Goal: Task Accomplishment & Management: Manage account settings

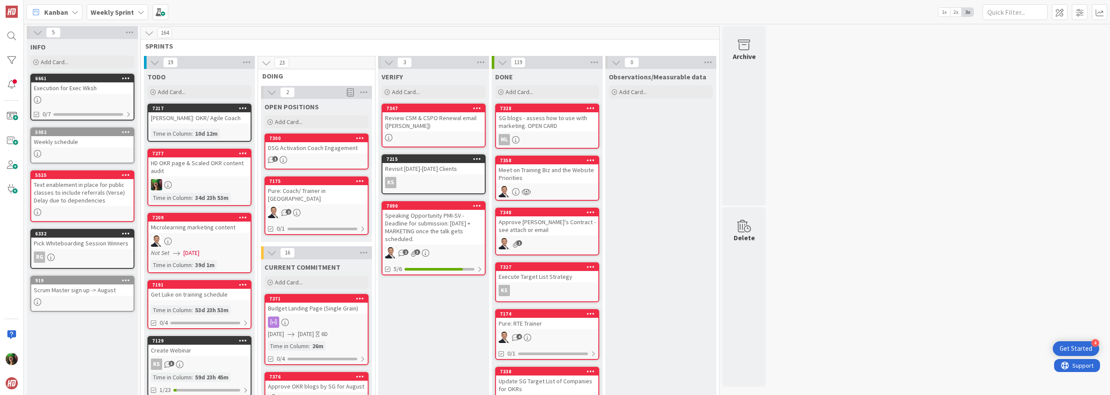
click at [116, 14] on b "Weekly Sprint" at bounding box center [112, 12] width 43 height 9
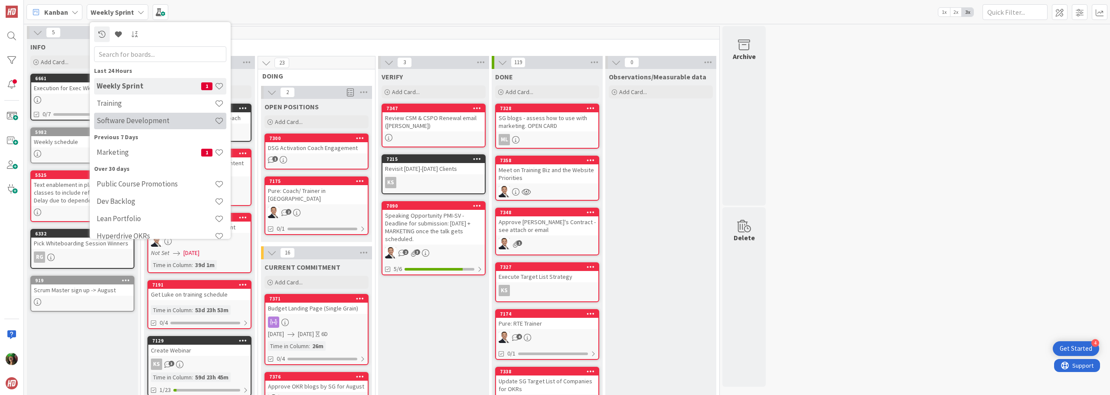
click at [126, 115] on div "Software Development" at bounding box center [160, 121] width 132 height 16
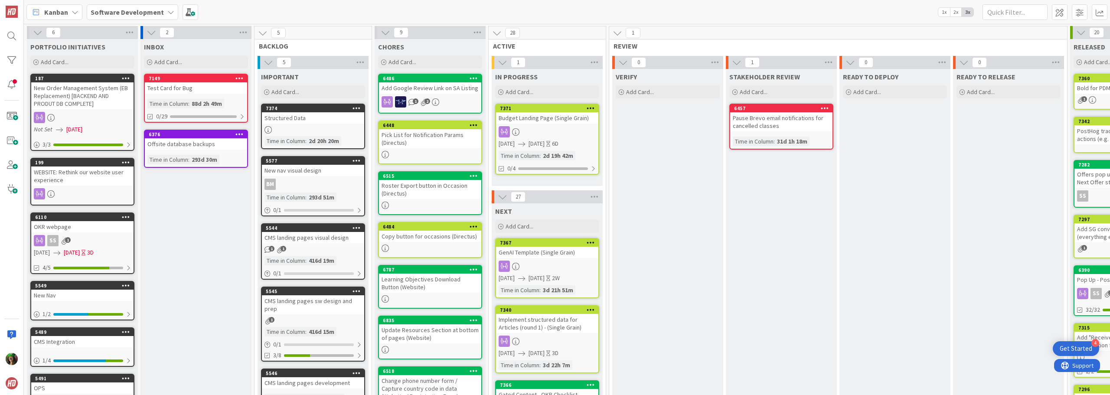
click at [548, 271] on div at bounding box center [547, 266] width 102 height 11
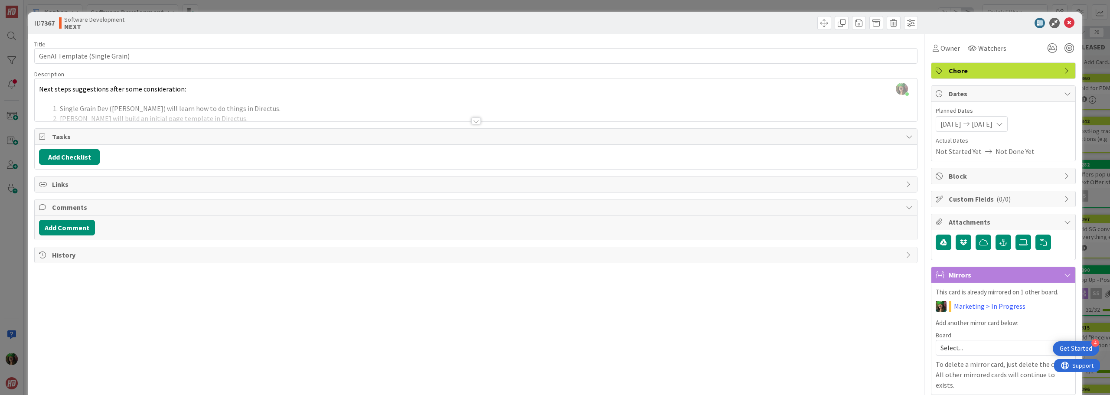
click at [471, 121] on div at bounding box center [476, 121] width 10 height 7
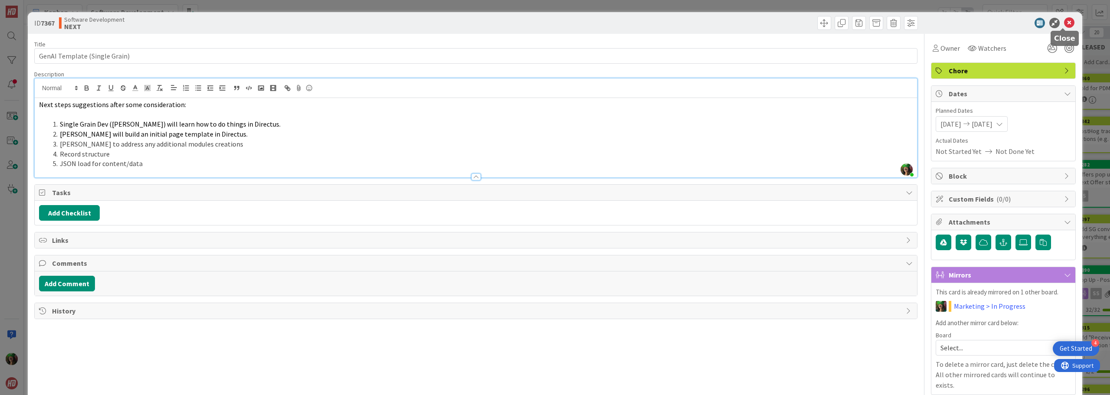
click at [1064, 24] on icon at bounding box center [1069, 23] width 10 height 10
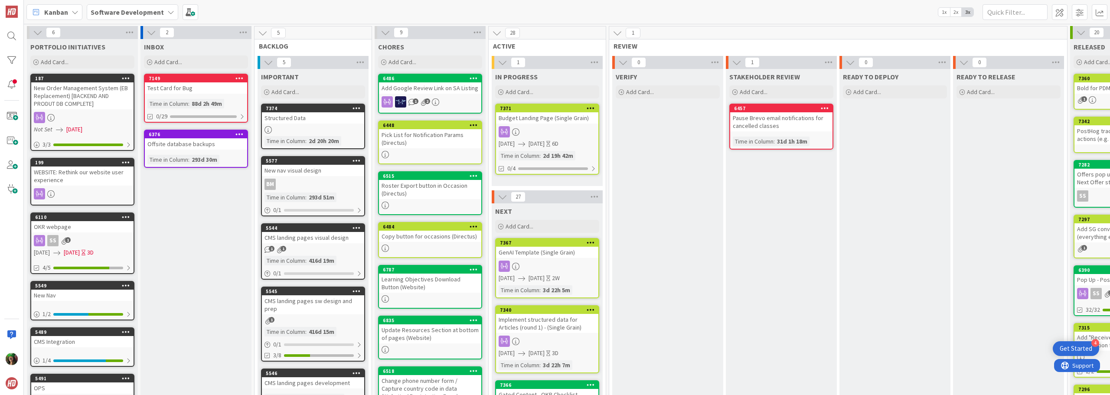
click at [547, 262] on div at bounding box center [547, 266] width 102 height 11
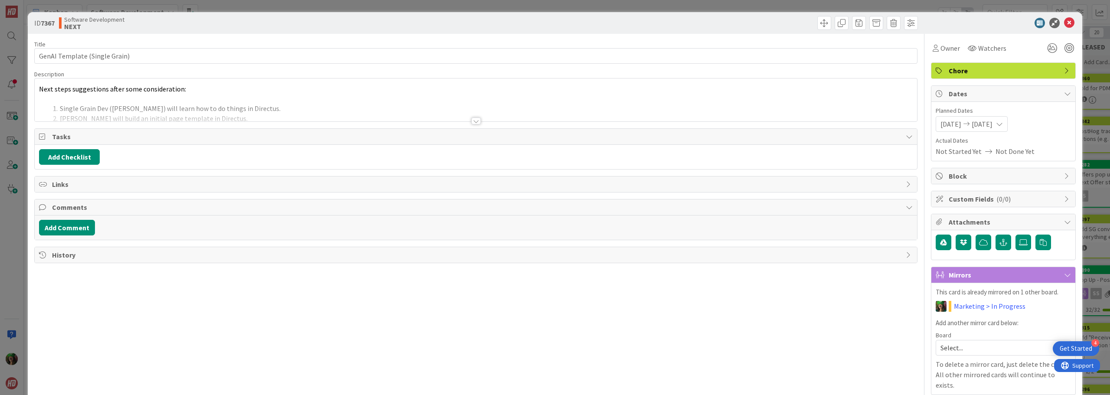
click at [192, 105] on div at bounding box center [476, 110] width 883 height 22
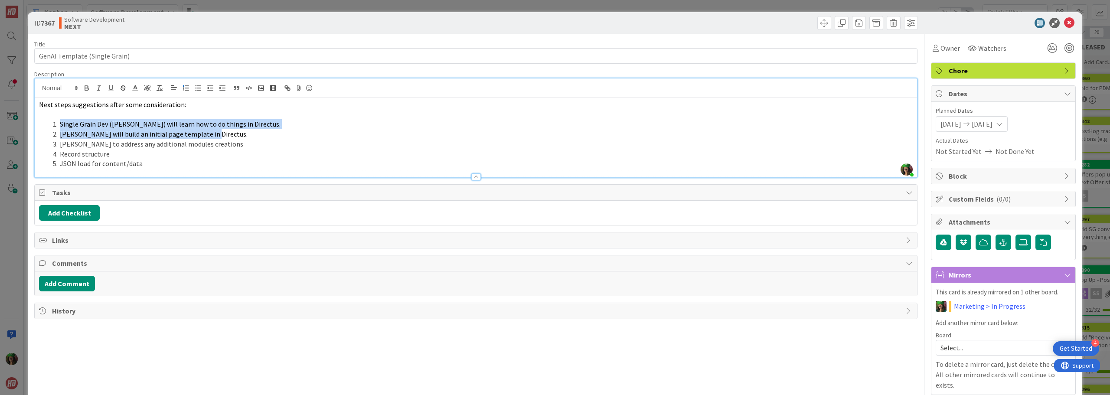
drag, startPoint x: 60, startPoint y: 124, endPoint x: 221, endPoint y: 130, distance: 161.5
click at [221, 130] on ol "Single Grain Dev ([PERSON_NAME]) will learn how to do things in Directus. [PERS…" at bounding box center [476, 143] width 874 height 49
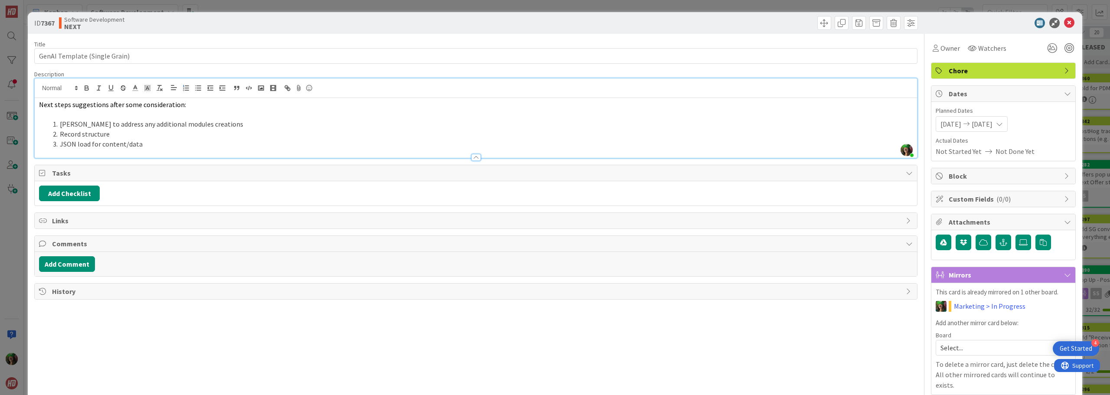
click at [148, 136] on li "Record structure" at bounding box center [481, 134] width 864 height 10
click at [167, 150] on div at bounding box center [476, 153] width 883 height 9
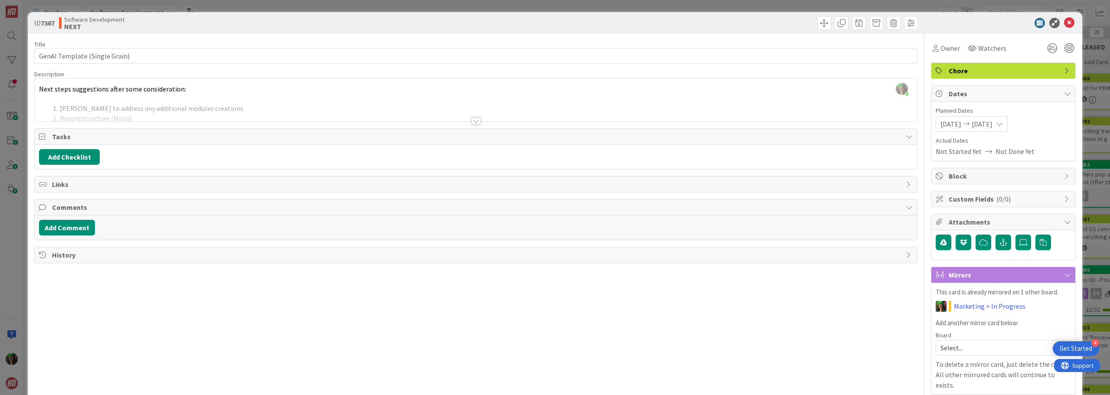
click at [158, 117] on div at bounding box center [476, 110] width 883 height 22
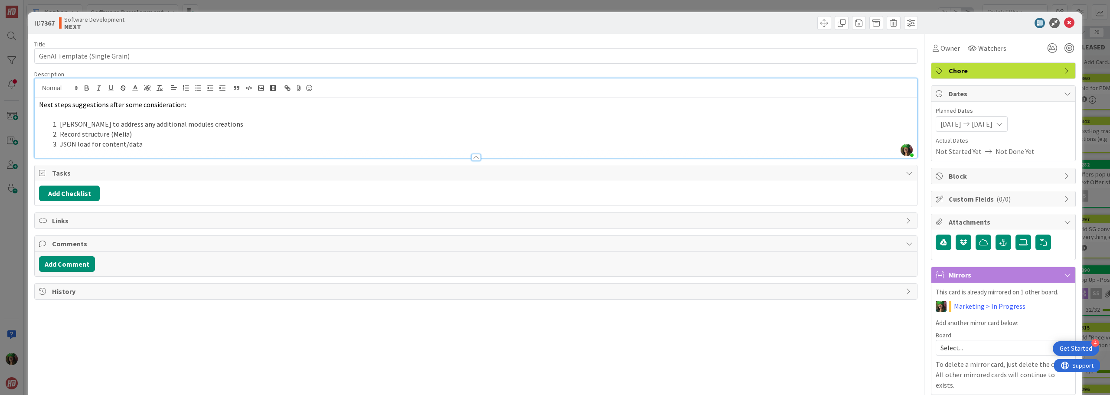
click at [154, 149] on div at bounding box center [476, 153] width 883 height 9
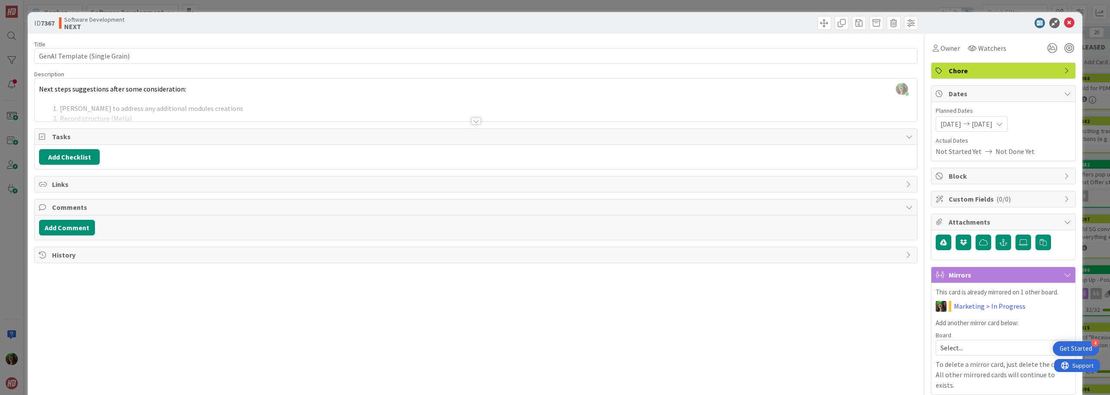
click at [143, 116] on div at bounding box center [476, 110] width 883 height 22
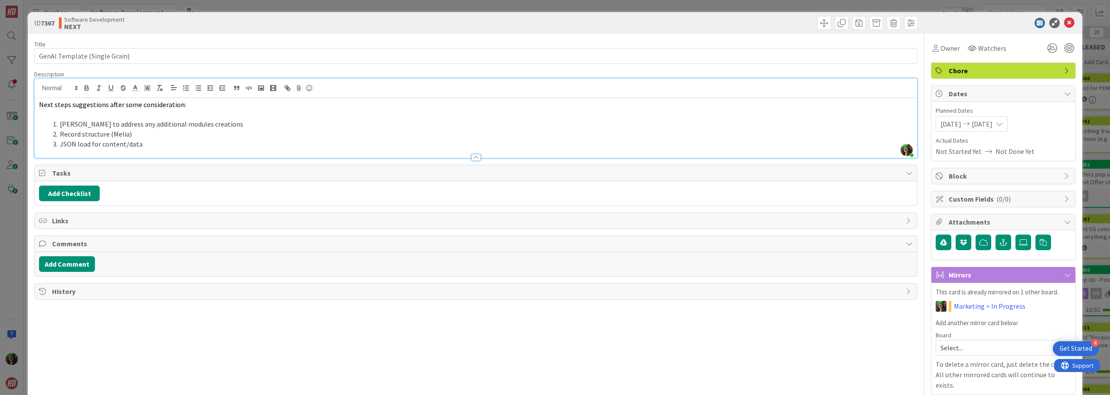
click at [142, 143] on li "JSON load for content/data" at bounding box center [481, 144] width 864 height 10
drag, startPoint x: 76, startPoint y: 123, endPoint x: 104, endPoint y: 124, distance: 27.3
click at [103, 124] on li "[PERSON_NAME] to address any additional modules creations" at bounding box center [481, 124] width 864 height 10
click at [106, 123] on li "[PERSON_NAME] to address any additional modules creations" at bounding box center [481, 124] width 864 height 10
drag, startPoint x: 117, startPoint y: 124, endPoint x: 97, endPoint y: 124, distance: 20.4
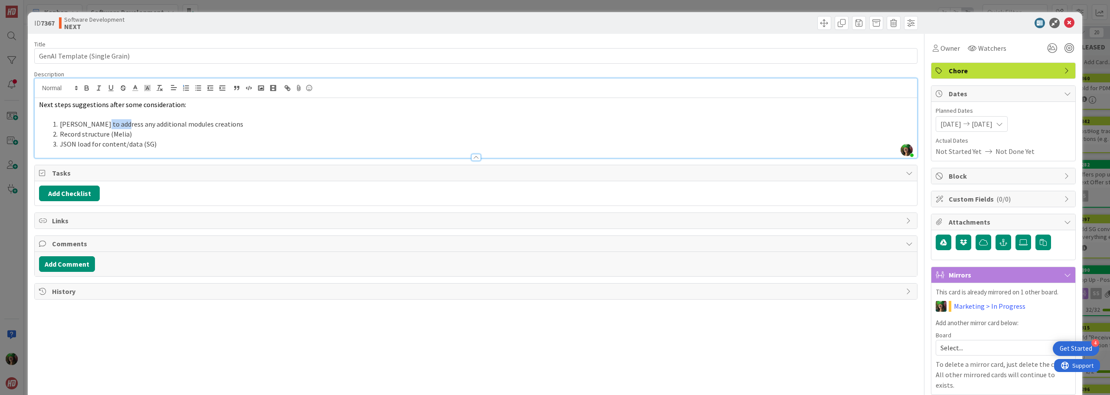
click at [97, 124] on li "[PERSON_NAME] to address any additional modules creations" at bounding box center [481, 124] width 864 height 10
drag, startPoint x: 77, startPoint y: 124, endPoint x: 150, endPoint y: 124, distance: 73.3
click at [150, 124] on li "[PERSON_NAME] to address any additional modules creations" at bounding box center [481, 124] width 864 height 10
drag, startPoint x: 143, startPoint y: 121, endPoint x: 180, endPoint y: 123, distance: 36.9
click at [180, 123] on li "[PERSON_NAME] creating new modules creations" at bounding box center [481, 124] width 864 height 10
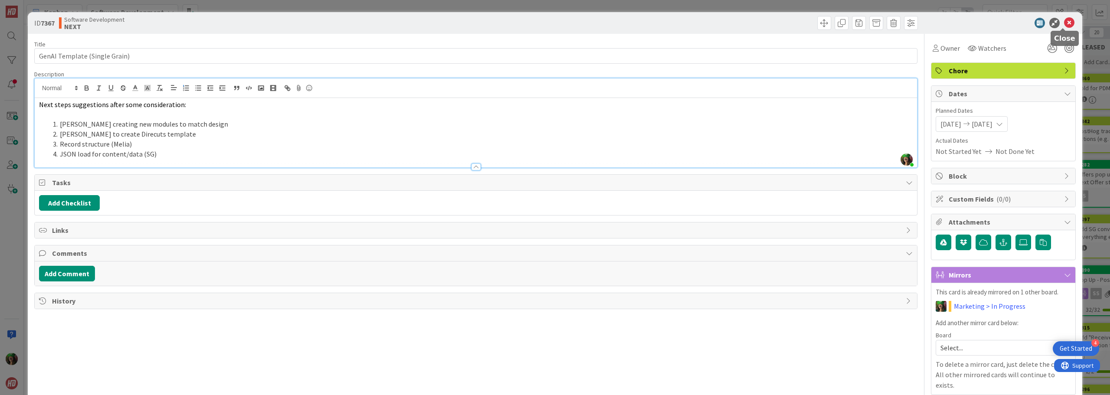
click at [1067, 26] on icon at bounding box center [1069, 23] width 10 height 10
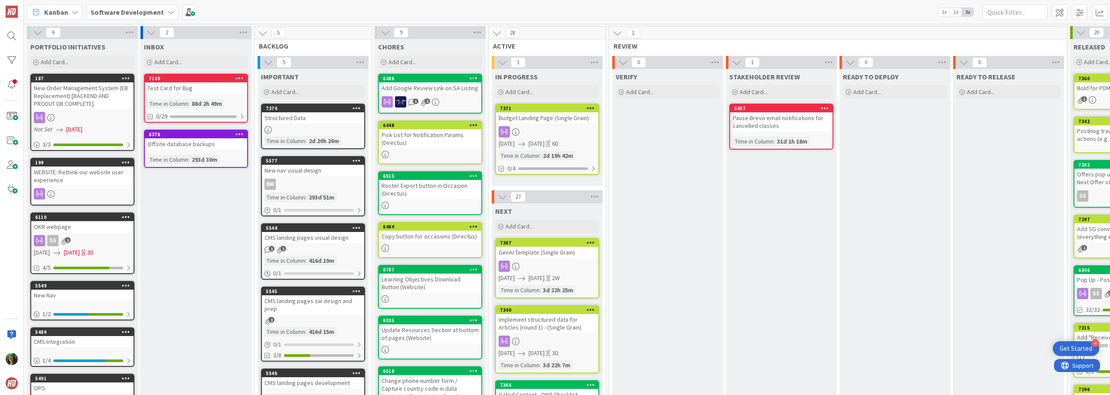
click at [552, 132] on div at bounding box center [547, 131] width 102 height 11
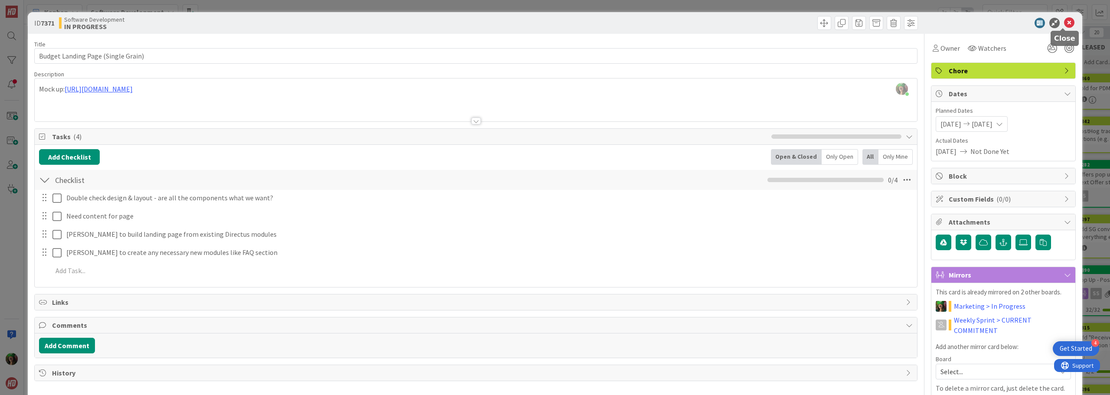
click at [1064, 26] on icon at bounding box center [1069, 23] width 10 height 10
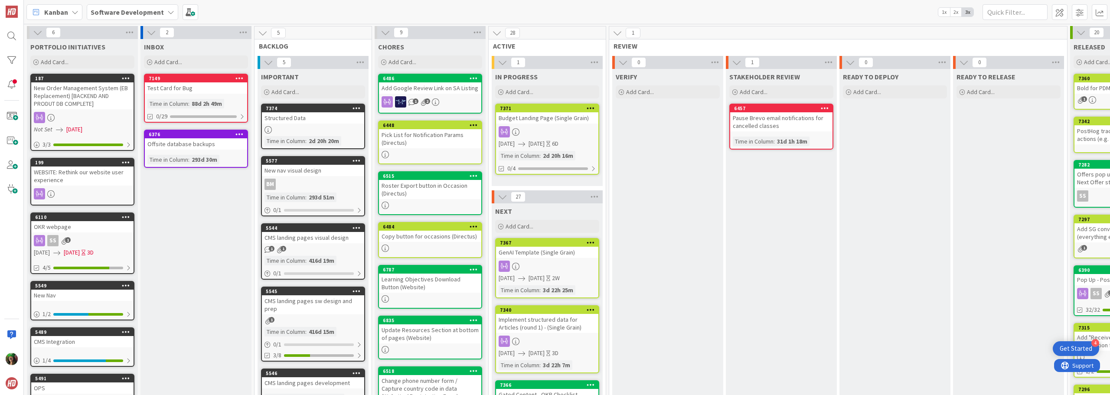
click at [539, 137] on div at bounding box center [547, 131] width 102 height 11
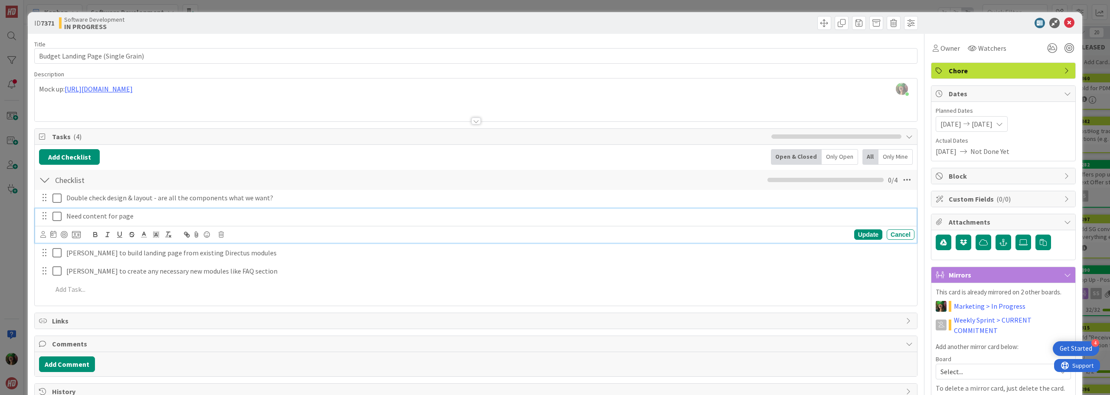
click at [145, 219] on p "Need content for page" at bounding box center [488, 216] width 845 height 10
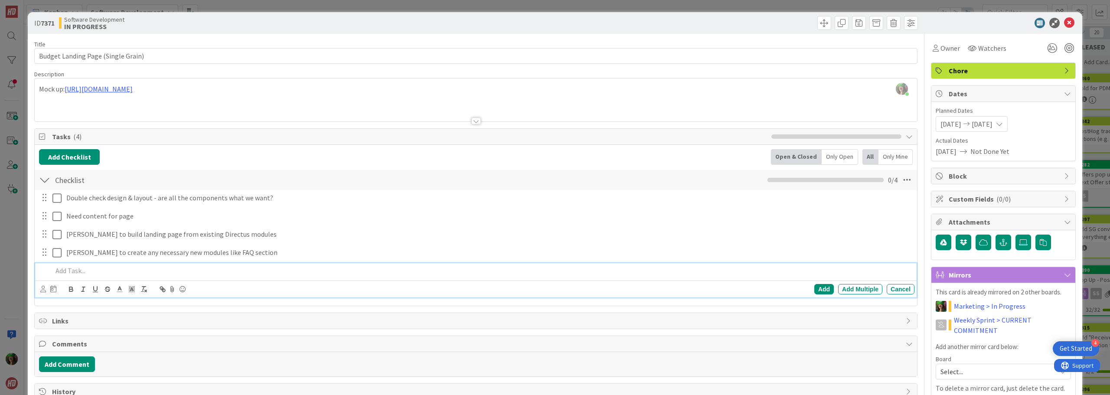
click at [72, 270] on p at bounding box center [481, 271] width 859 height 10
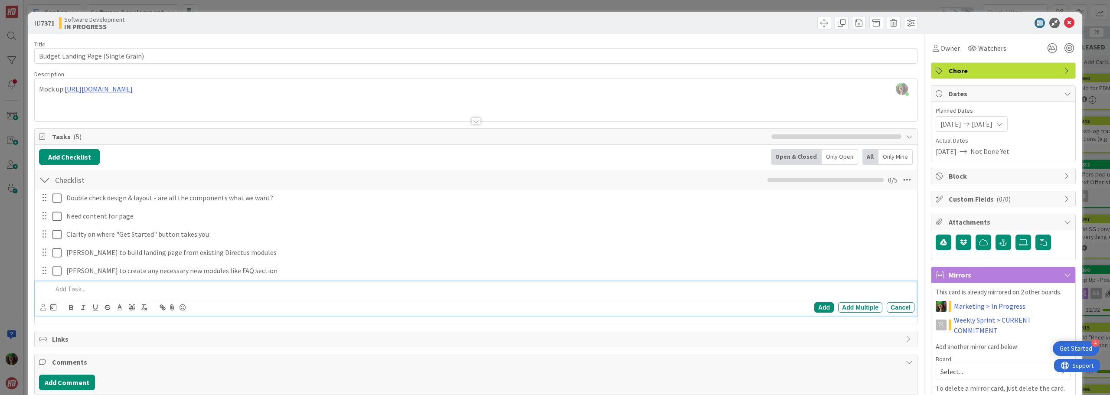
click at [329, 24] on div "Software Development IN PROGRESS" at bounding box center [266, 23] width 415 height 14
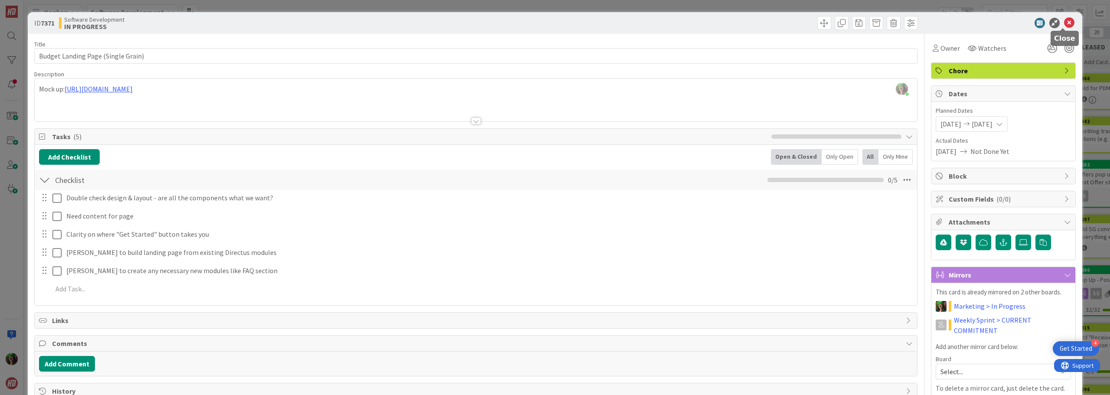
click at [1064, 21] on icon at bounding box center [1069, 23] width 10 height 10
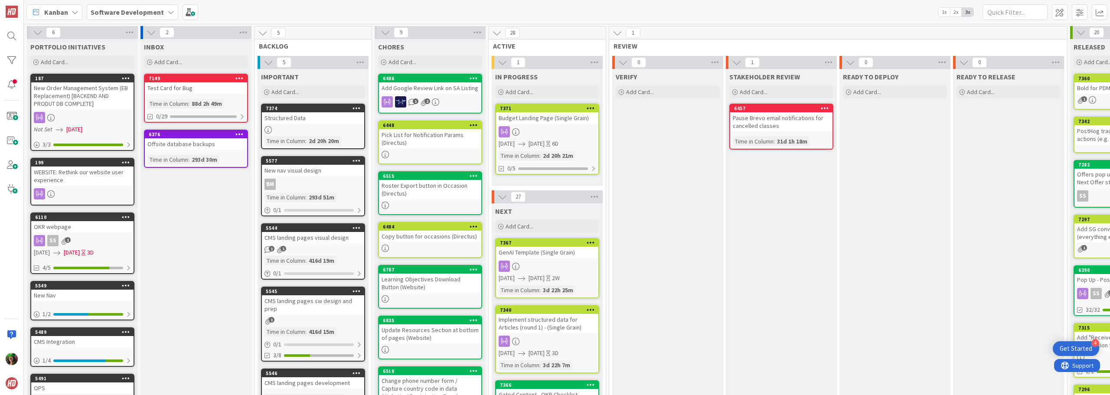
click at [118, 7] on span "Software Development" at bounding box center [127, 12] width 73 height 10
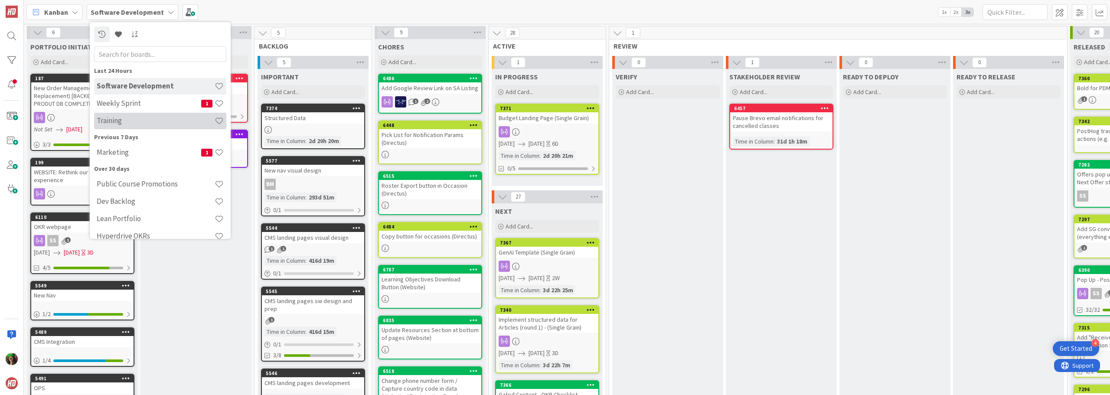
click at [115, 116] on div "Training" at bounding box center [160, 121] width 132 height 16
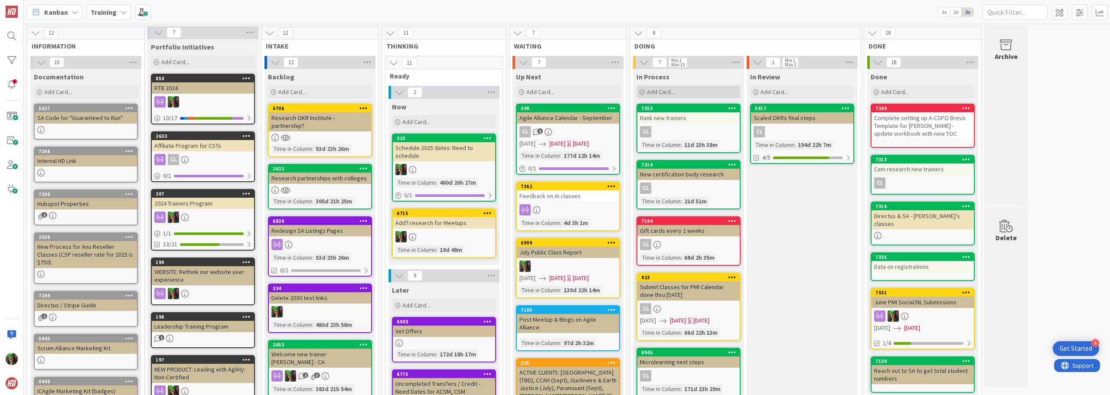
click at [660, 91] on span "Add Card..." at bounding box center [661, 92] width 28 height 8
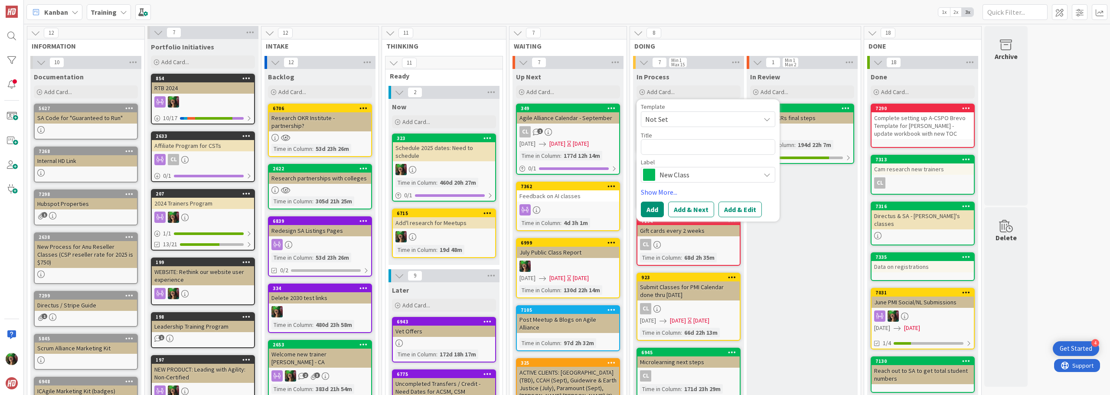
click at [683, 172] on span "New Class" at bounding box center [708, 175] width 96 height 12
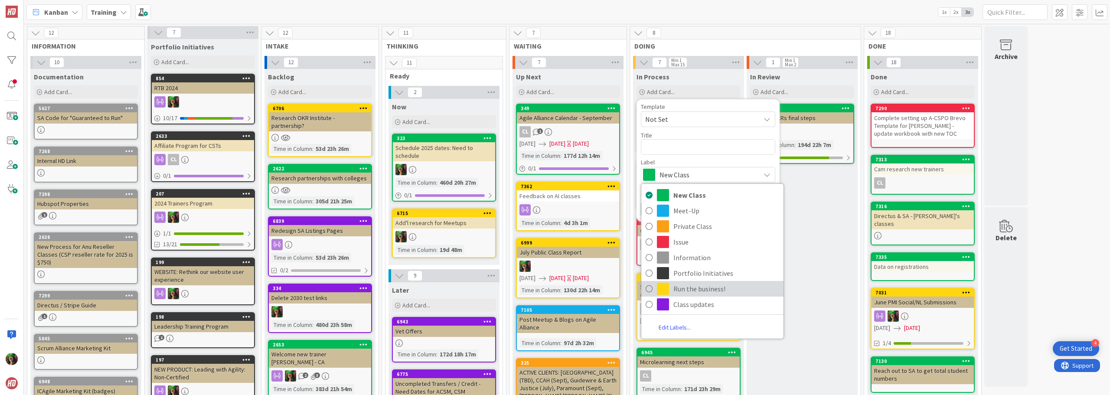
click at [681, 291] on span "Run the business!" at bounding box center [727, 288] width 106 height 13
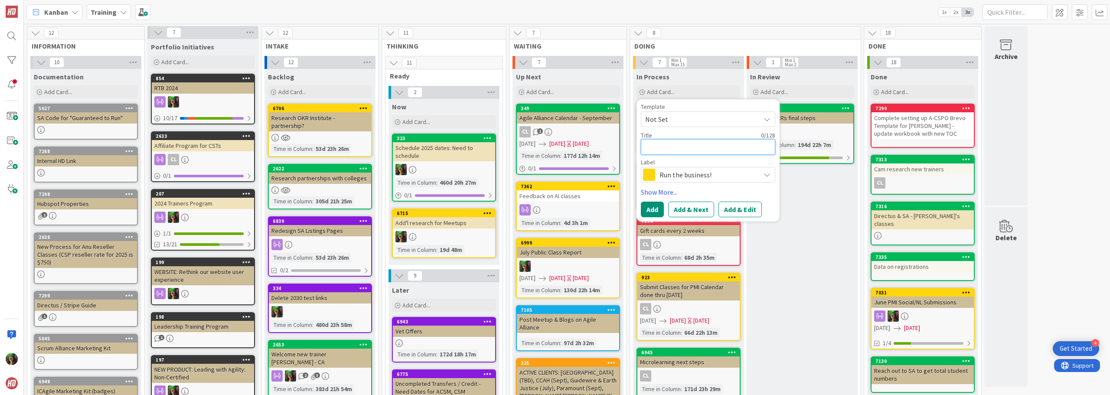
click at [671, 149] on textarea at bounding box center [708, 147] width 134 height 16
type textarea "x"
type textarea "S"
type textarea "x"
type textarea "Sh"
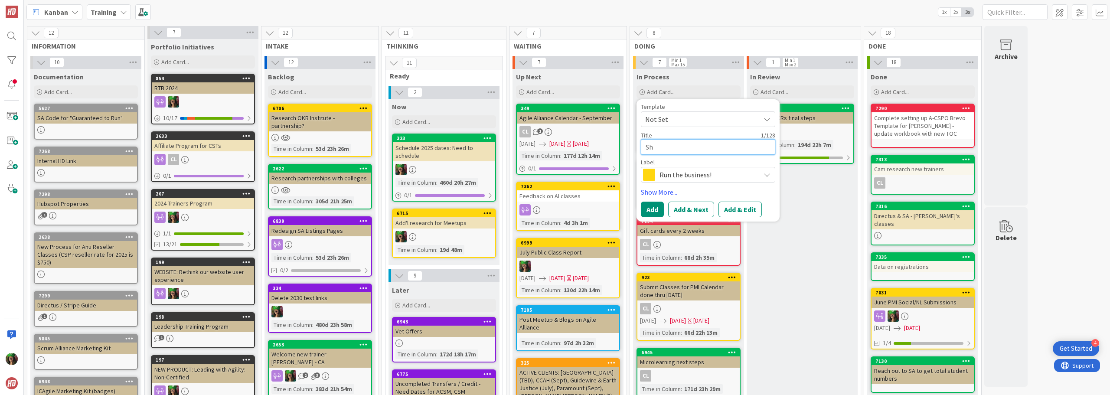
type textarea "x"
type textarea "She"
type textarea "x"
type textarea "Sher"
type textarea "x"
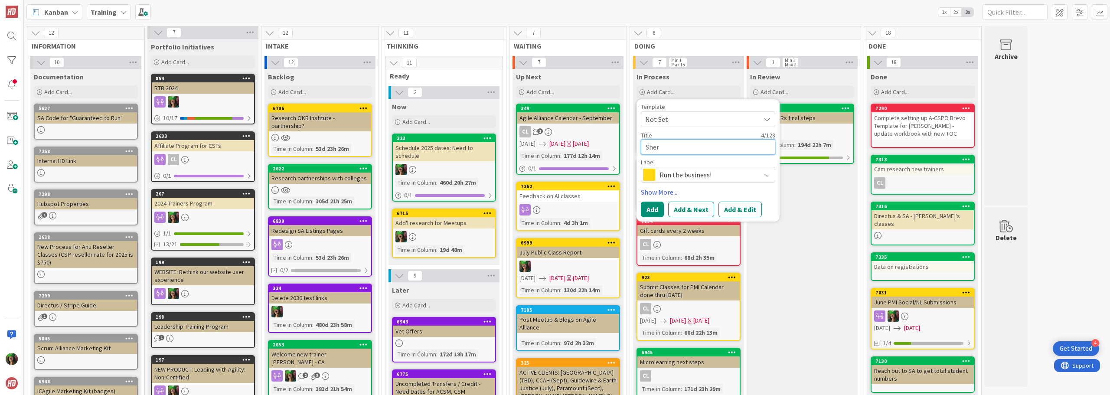
type textarea "[PERSON_NAME]"
type textarea "x"
type textarea "[PERSON_NAME]"
type textarea "x"
type textarea "[PERSON_NAME]"
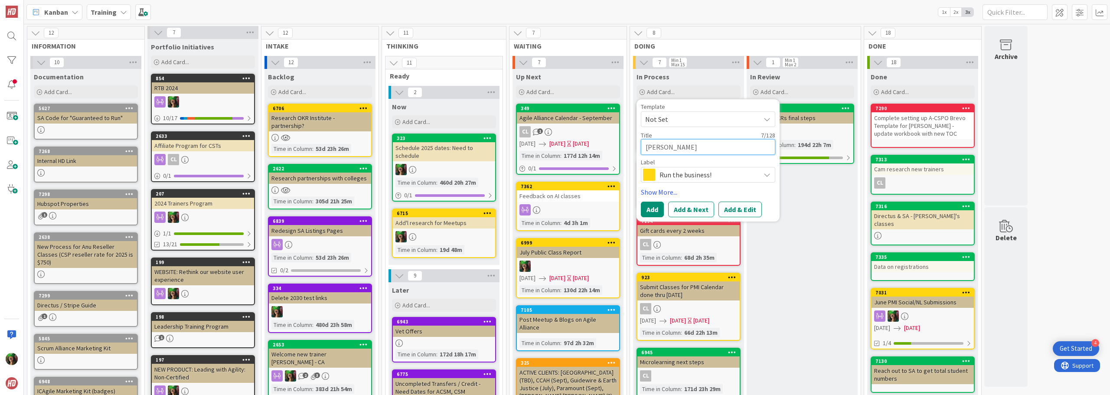
type textarea "x"
type textarea "[PERSON_NAME]"
type textarea "x"
type textarea "[PERSON_NAME]"
type textarea "x"
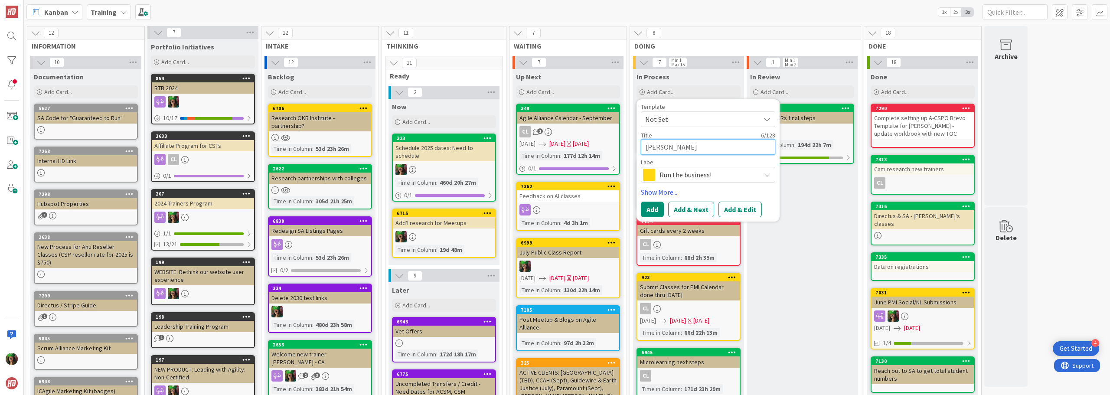
type textarea "Sher"
type textarea "x"
type textarea "She"
type textarea "x"
type textarea "Sh"
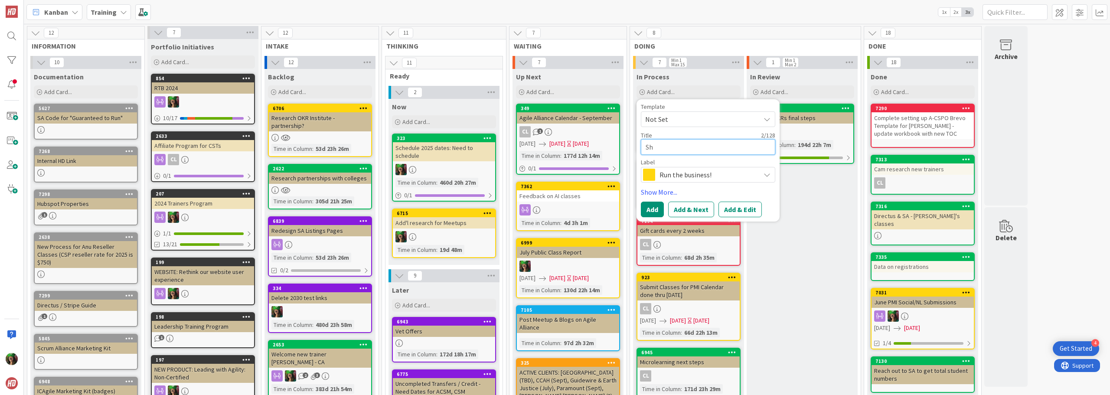
type textarea "x"
type textarea "S"
type textarea "x"
type textarea "W"
type textarea "x"
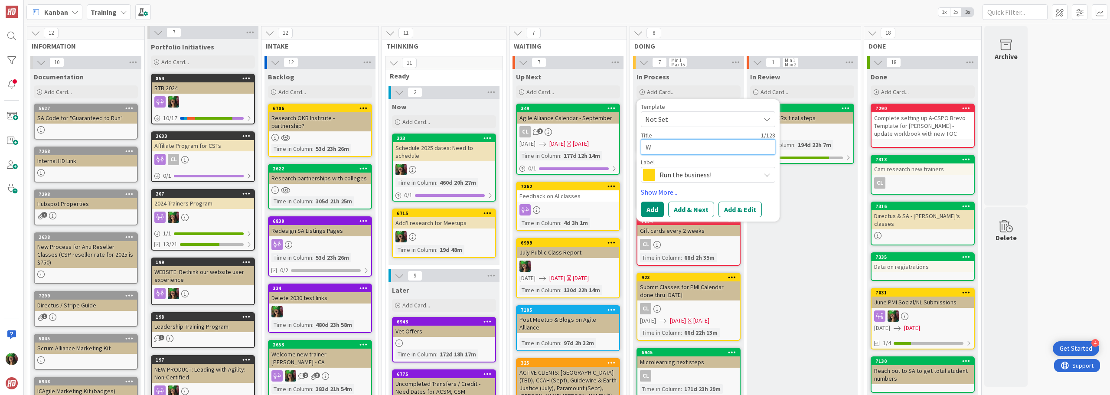
type textarea "Wh"
type textarea "x"
type textarea "Whi"
type textarea "x"
type textarea "Whil"
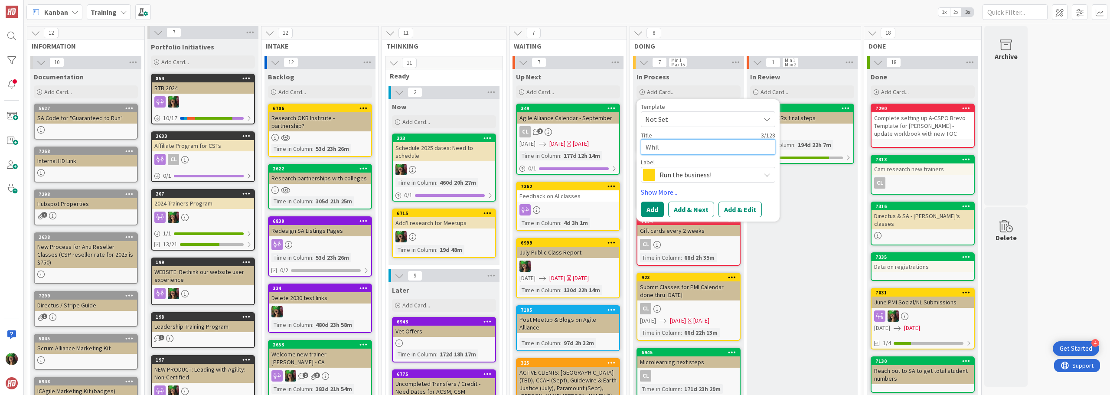
type textarea "x"
type textarea "While"
type textarea "x"
type textarea "While S"
type textarea "x"
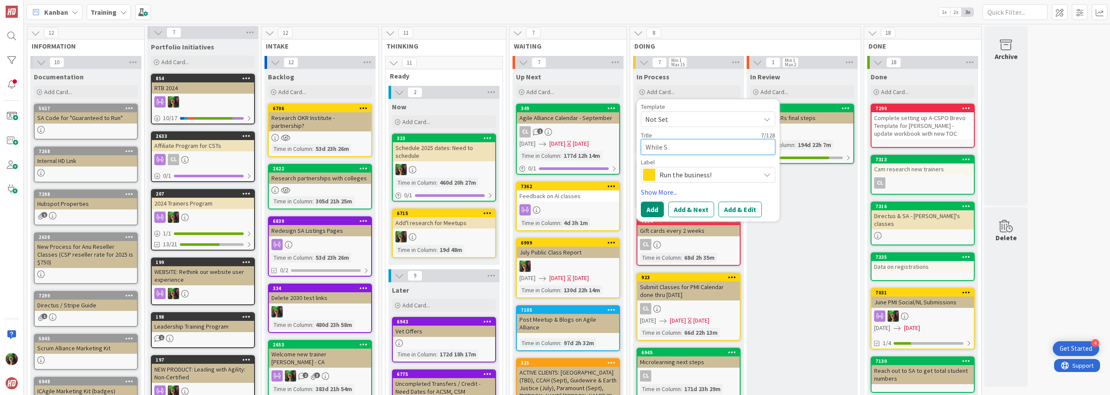
type textarea "While Sh"
type textarea "x"
type textarea "While She"
type textarea "x"
type textarea "While Sher"
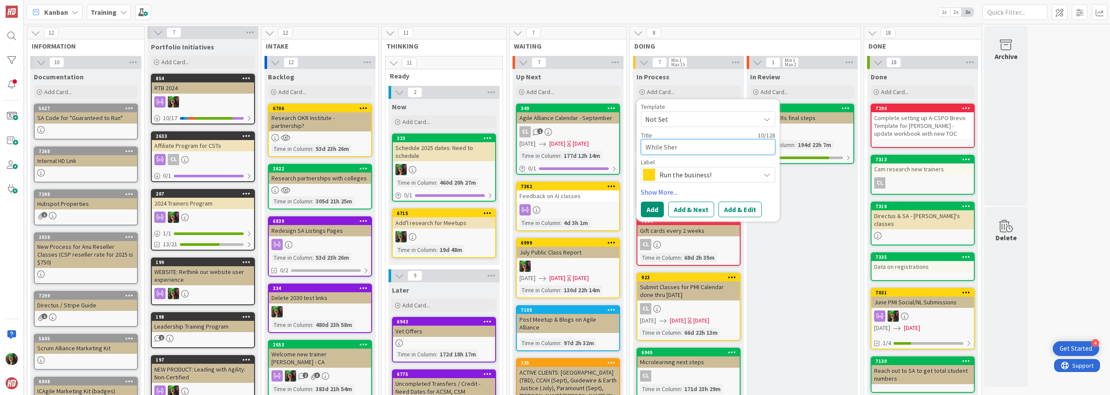
type textarea "x"
type textarea "While [PERSON_NAME]"
type textarea "x"
type textarea "While [PERSON_NAME]"
type textarea "x"
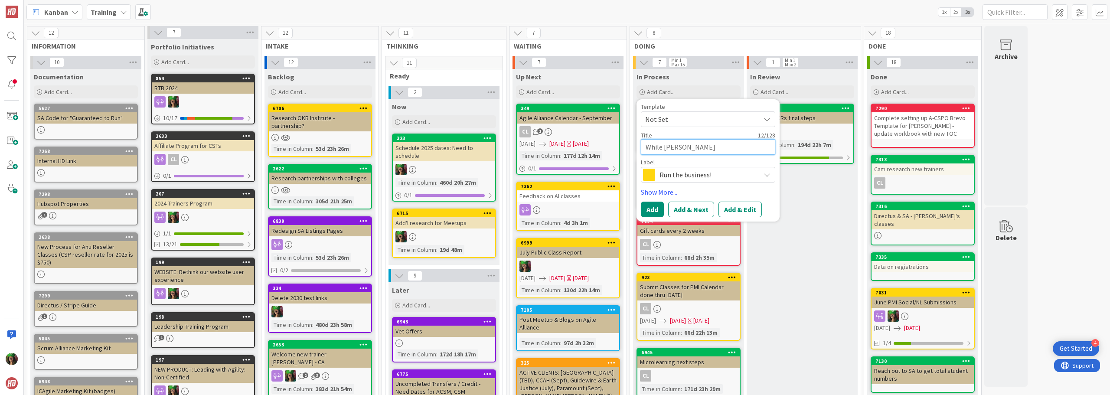
type textarea "While [PERSON_NAME]"
type textarea "x"
type textarea "While [PERSON_NAME]'"
type textarea "x"
type textarea "While [PERSON_NAME]"
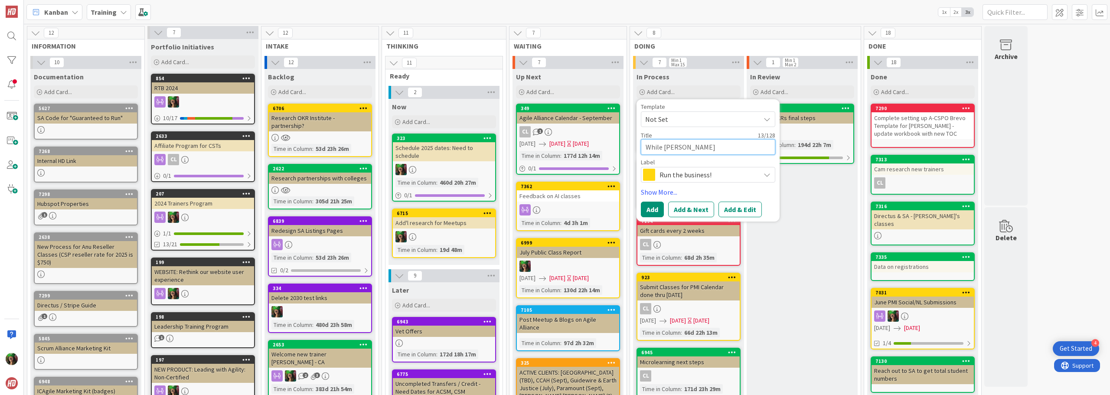
type textarea "x"
type textarea "While [PERSON_NAME]"
type textarea "x"
type textarea "While [PERSON_NAME] A"
type textarea "x"
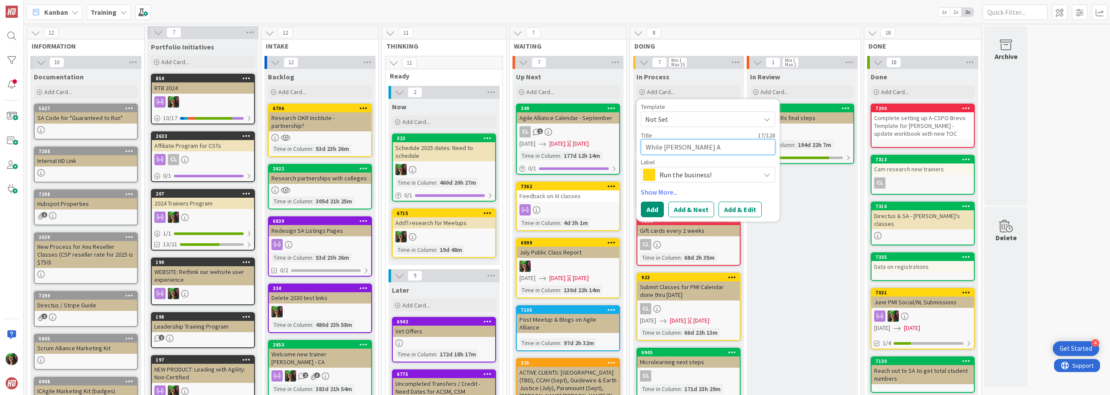
type textarea "While [PERSON_NAME]"
type textarea "x"
type textarea "While [PERSON_NAME]"
type textarea "x"
type textarea "While [PERSON_NAME] Away"
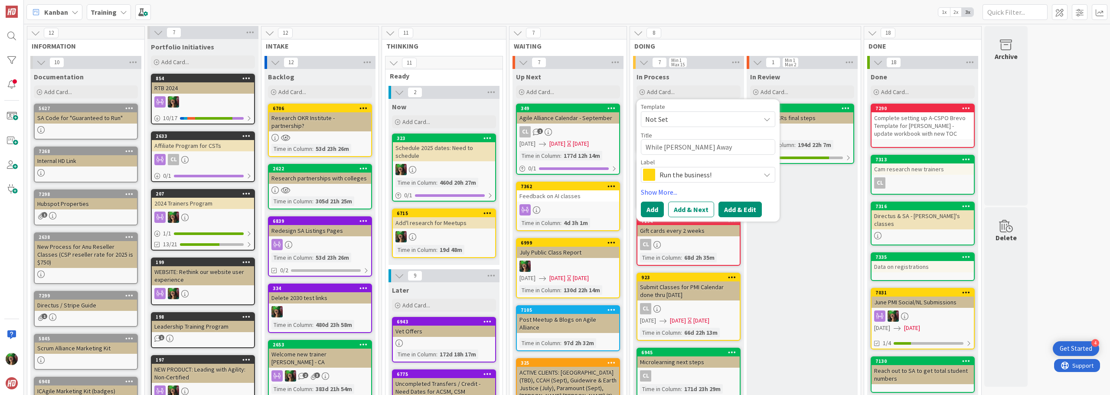
click at [738, 211] on button "Add & Edit" at bounding box center [740, 210] width 43 height 16
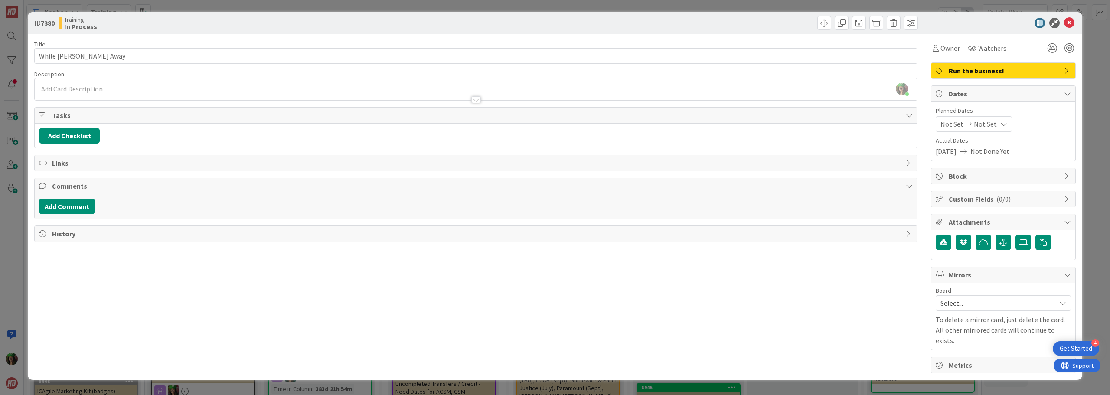
click at [207, 93] on div at bounding box center [476, 95] width 883 height 9
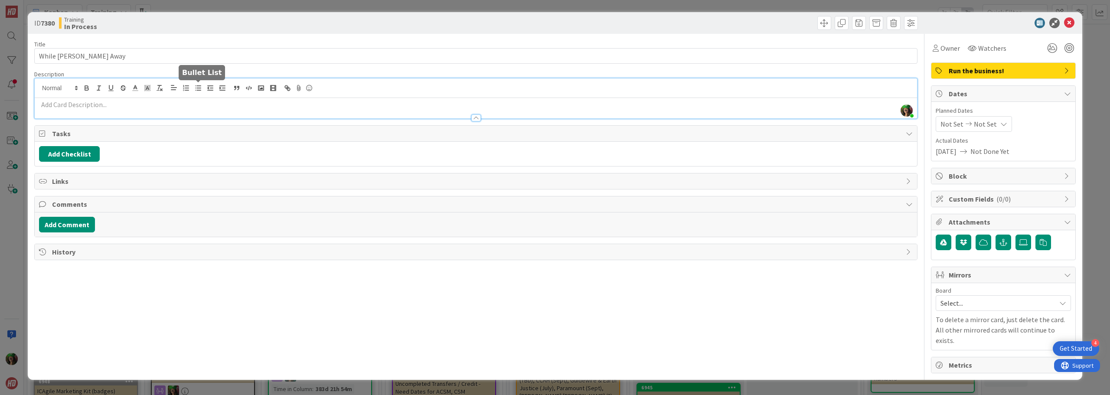
click at [196, 90] on line "button" at bounding box center [196, 90] width 0 height 0
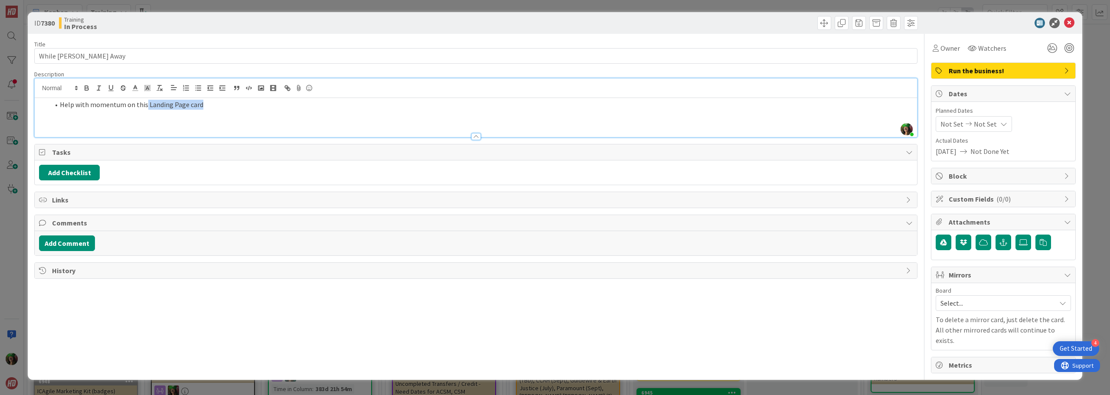
drag, startPoint x: 144, startPoint y: 107, endPoint x: 202, endPoint y: 107, distance: 57.7
click at [202, 107] on li "Help with momentum on this Landing Page card" at bounding box center [481, 105] width 864 height 10
click at [288, 89] on icon "button" at bounding box center [288, 88] width 8 height 8
click at [200, 118] on input "Landing Page card" at bounding box center [176, 121] width 74 height 11
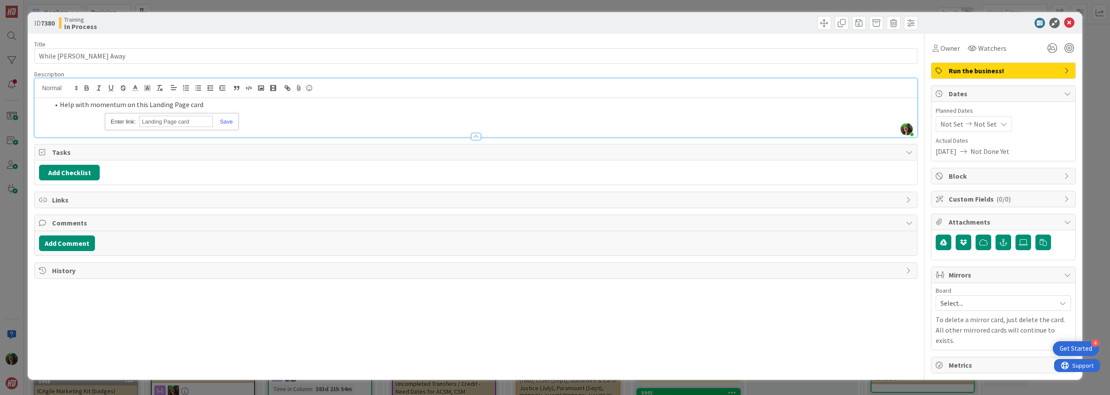
click at [200, 118] on input "Landing Page card" at bounding box center [176, 121] width 74 height 11
paste input "[URL][DOMAIN_NAME]"
type input "[URL][DOMAIN_NAME]"
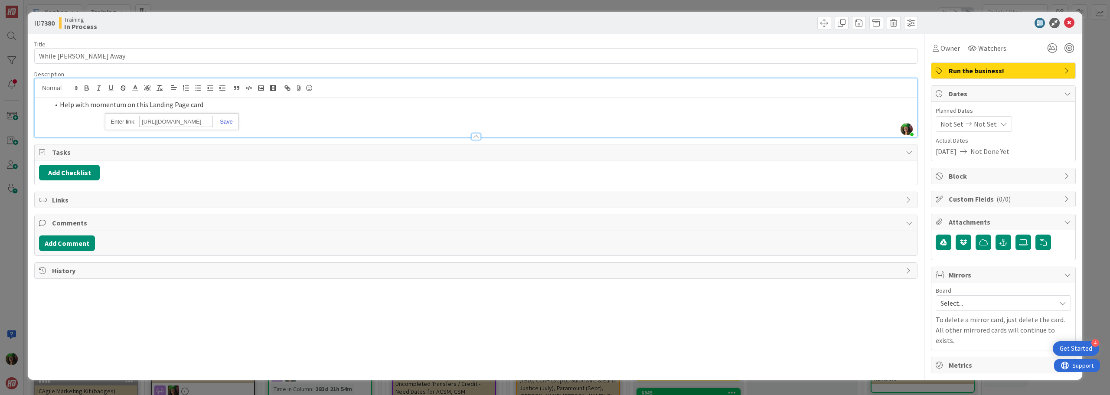
click at [225, 120] on link at bounding box center [223, 121] width 20 height 7
click at [228, 104] on li "Help with momentum on this Landing Page card" at bounding box center [481, 105] width 864 height 10
click at [144, 105] on li "Help with momentum on this Landing Page card" at bounding box center [481, 105] width 864 height 10
click at [208, 104] on li "Help with momentum on this Landing Page card" at bounding box center [481, 105] width 864 height 10
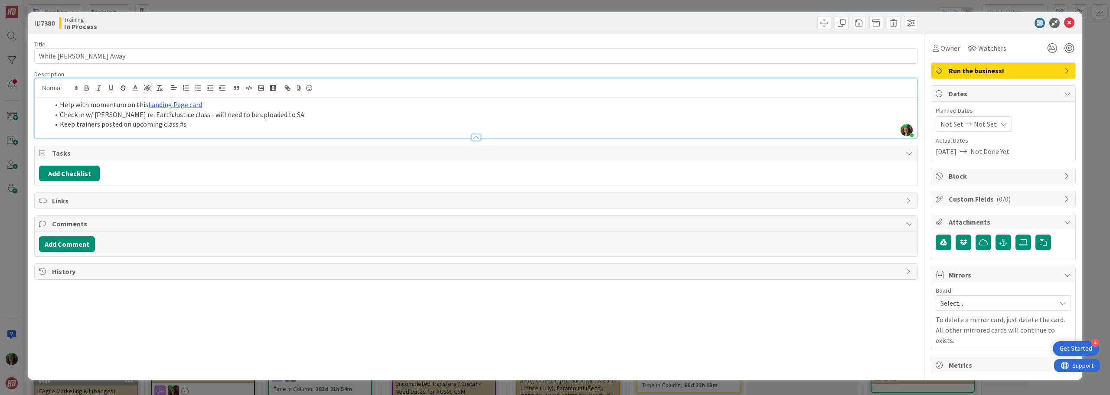
click at [265, 114] on li "Check in w/ [PERSON_NAME] re: EarthJustice class - will need to be uploaded to …" at bounding box center [481, 115] width 864 height 10
click at [147, 125] on li "Keep trainers posted on upcoming class #s" at bounding box center [481, 124] width 864 height 10
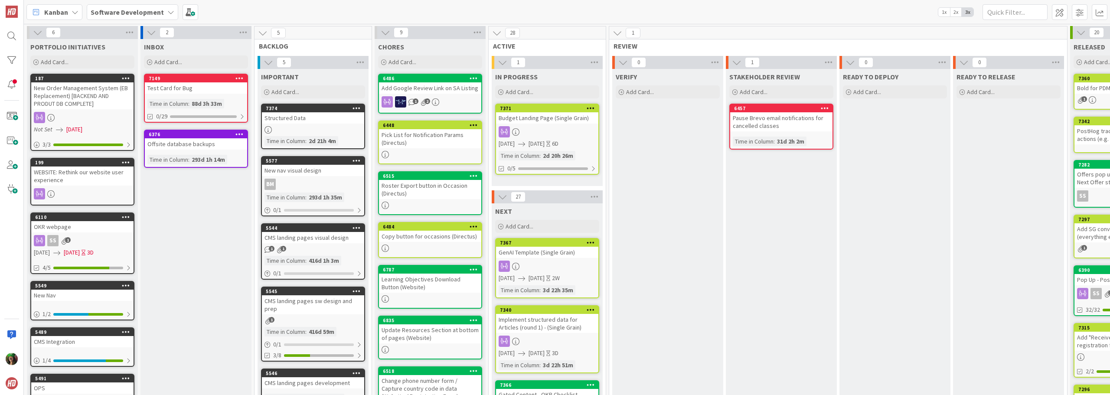
click at [139, 16] on b "Software Development" at bounding box center [127, 12] width 73 height 9
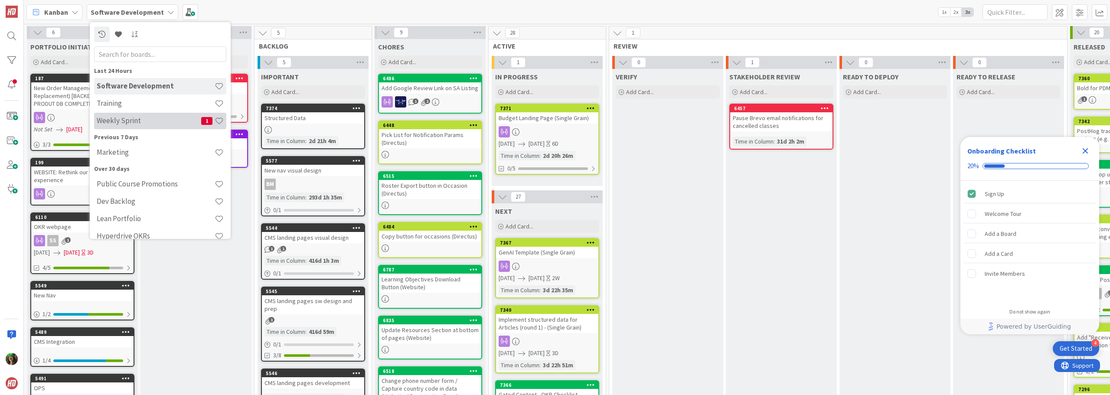
click at [141, 122] on h4 "Weekly Sprint" at bounding box center [149, 120] width 105 height 9
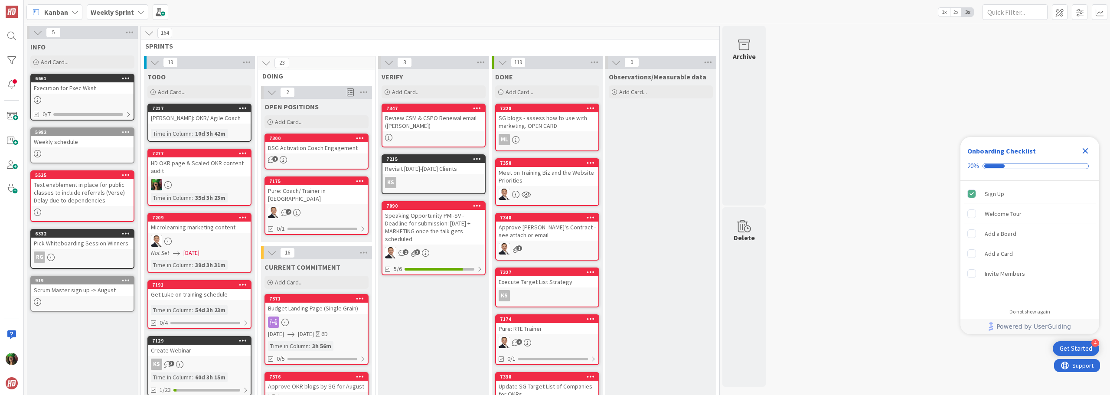
click at [312, 304] on div "Budget Landing Page (Single Grain)" at bounding box center [316, 308] width 102 height 11
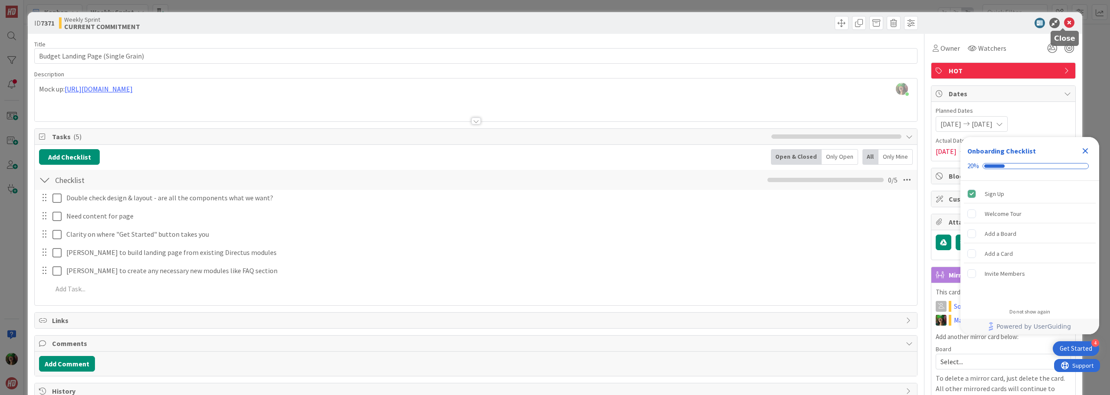
click at [1064, 24] on icon at bounding box center [1069, 23] width 10 height 10
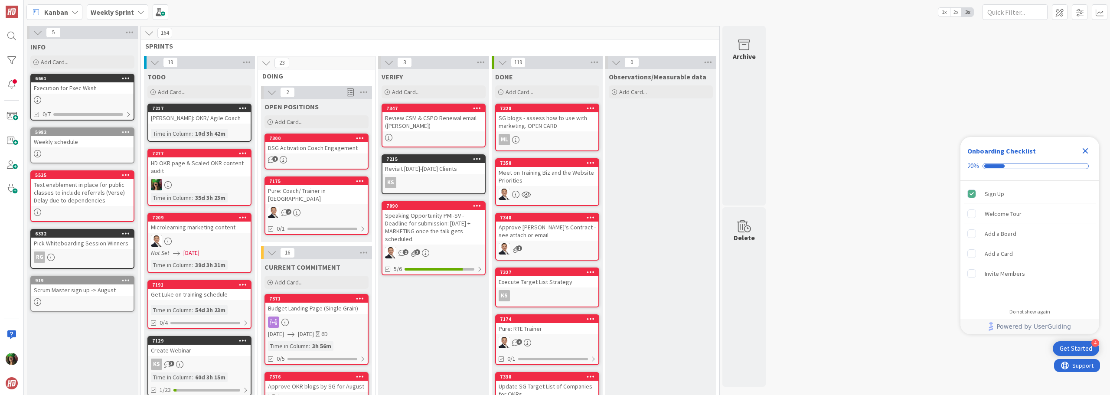
click at [110, 13] on b "Weekly Sprint" at bounding box center [112, 12] width 43 height 9
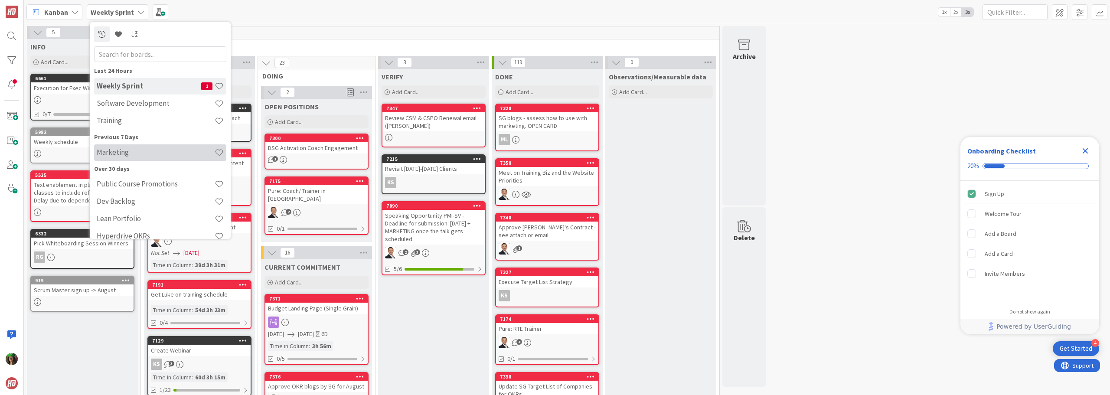
click at [146, 154] on h4 "Marketing" at bounding box center [156, 152] width 118 height 9
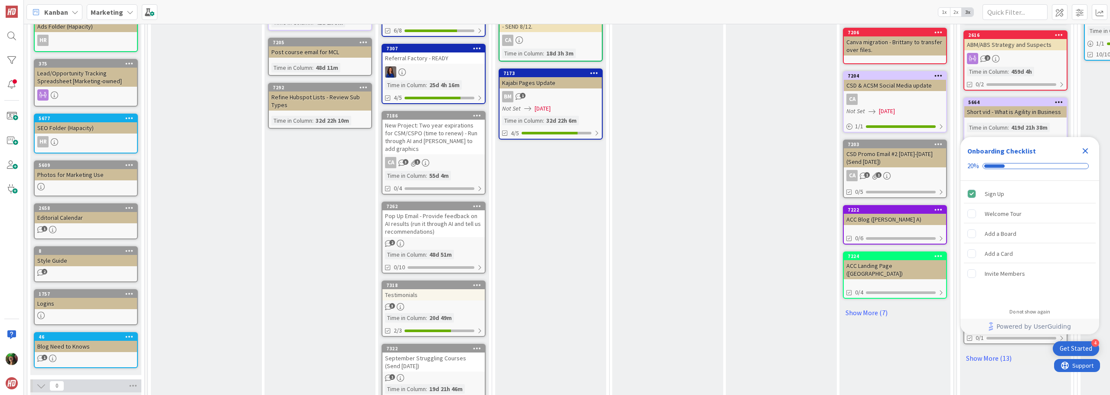
scroll to position [390, 0]
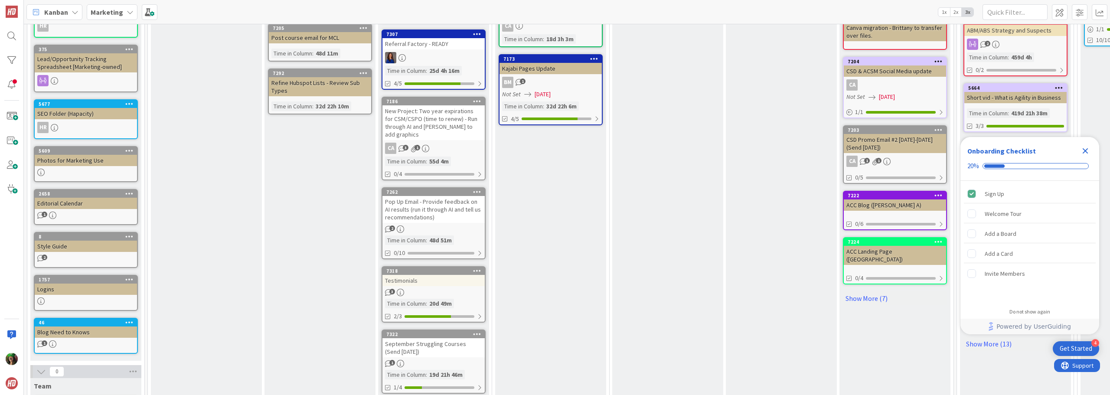
click at [419, 289] on div "3" at bounding box center [434, 292] width 102 height 7
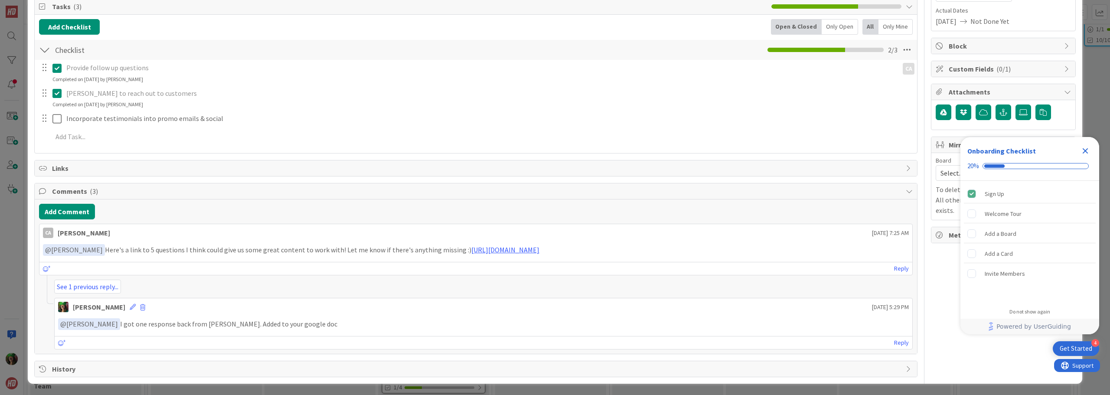
scroll to position [131, 0]
click at [511, 250] on link "https://docs.google.com/document/d/11Sc2FWxa6smkPkLm9yKxMP8b6-PeFxI4QyvZY8FC5jU…" at bounding box center [505, 249] width 68 height 9
click at [896, 343] on link "Reply" at bounding box center [901, 342] width 15 height 11
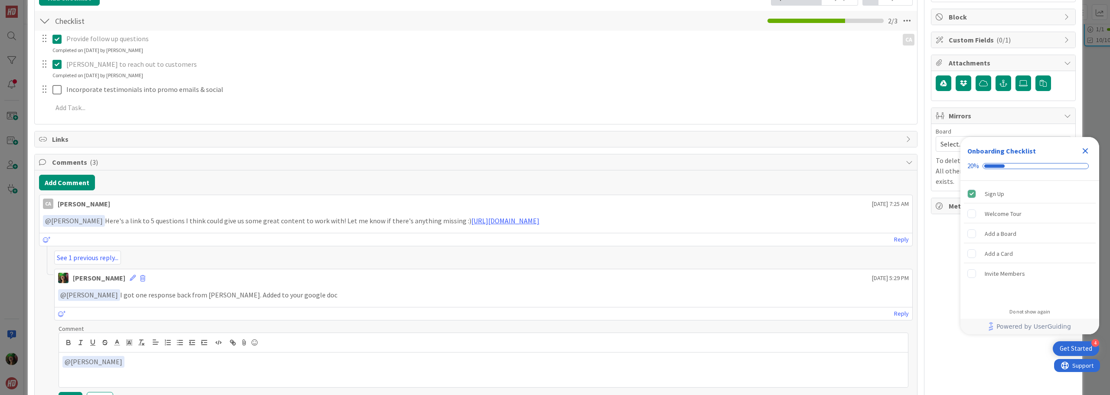
scroll to position [174, 0]
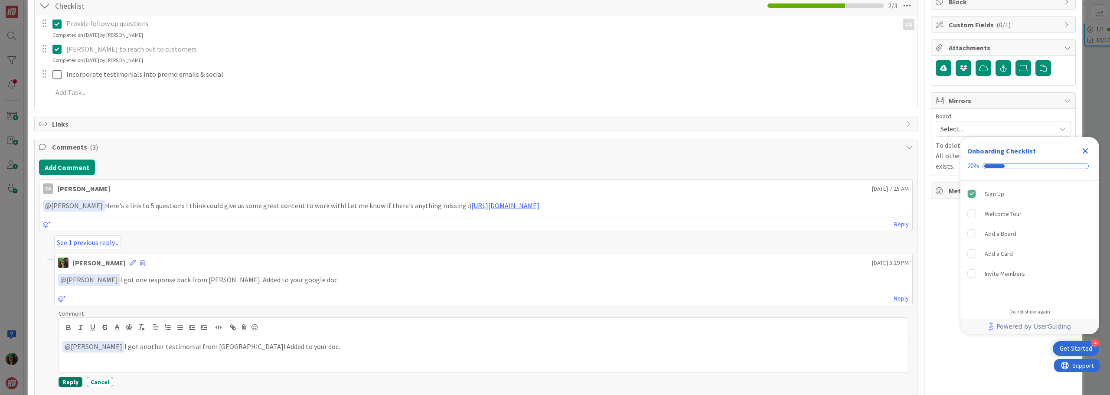
click at [65, 378] on button "Reply" at bounding box center [71, 382] width 24 height 10
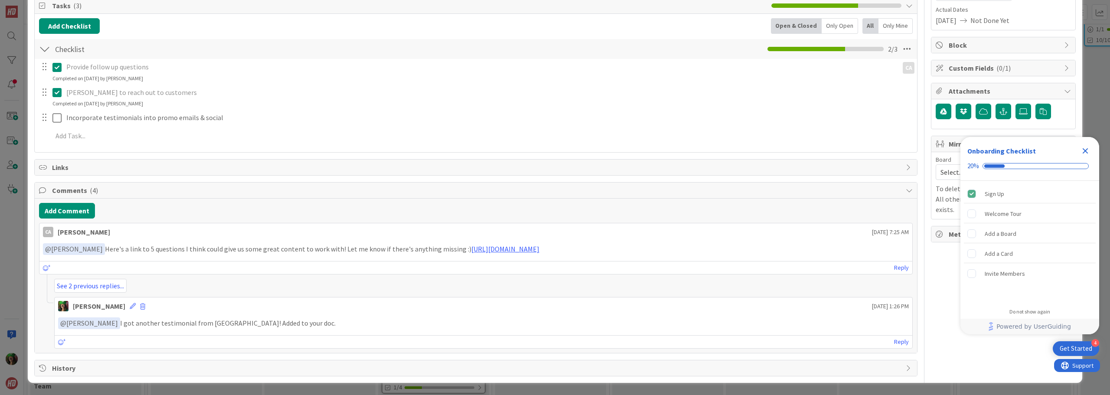
scroll to position [0, 0]
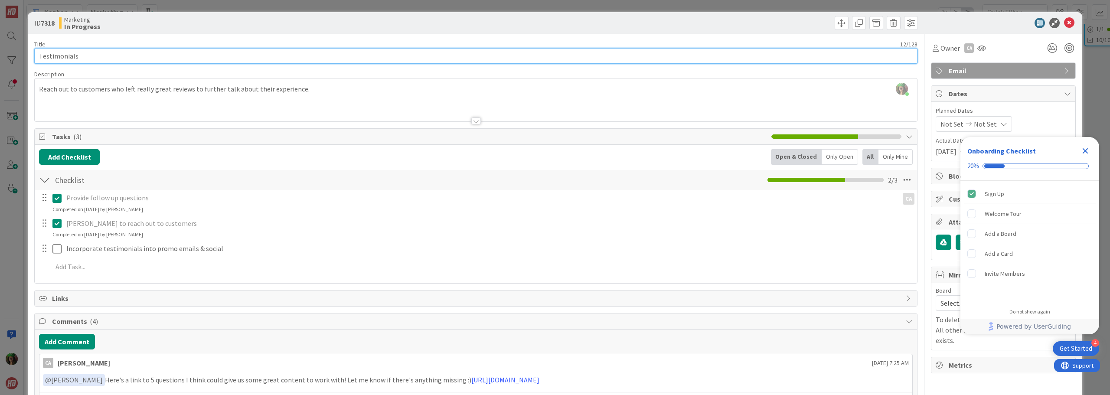
click at [135, 58] on input "Testimonials" at bounding box center [476, 56] width 884 height 16
click at [81, 59] on input "Testimonials - 2 added to doc" at bounding box center [476, 56] width 884 height 16
click at [134, 57] on input "Testimonials - (2 added to doc" at bounding box center [476, 56] width 884 height 16
type input "Testimonials - (2 added to doc)"
click at [1067, 24] on icon at bounding box center [1069, 23] width 10 height 10
